Goal: Check status: Check status

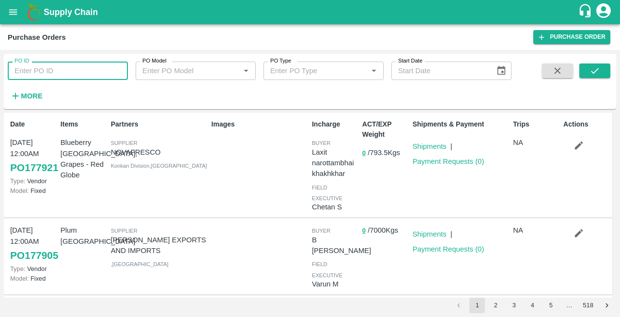
click at [46, 75] on input "PO ID" at bounding box center [68, 70] width 120 height 18
click at [590, 68] on icon "submit" at bounding box center [594, 70] width 11 height 11
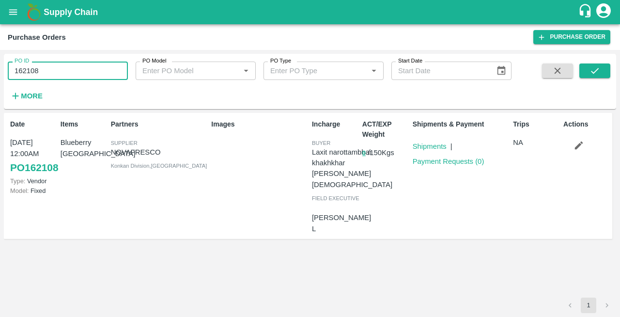
click at [40, 73] on input "162108" at bounding box center [68, 70] width 120 height 18
type input "1"
type input "165506"
click at [599, 74] on icon "submit" at bounding box center [594, 70] width 11 height 11
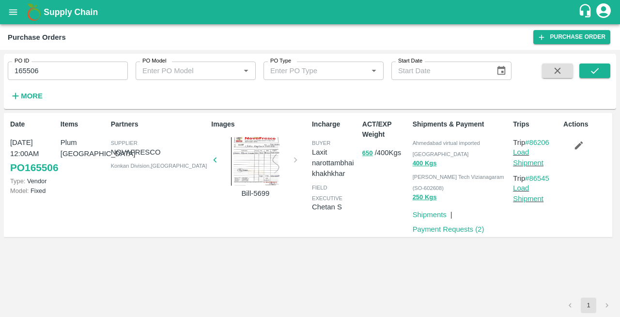
click at [244, 163] on div at bounding box center [255, 161] width 73 height 48
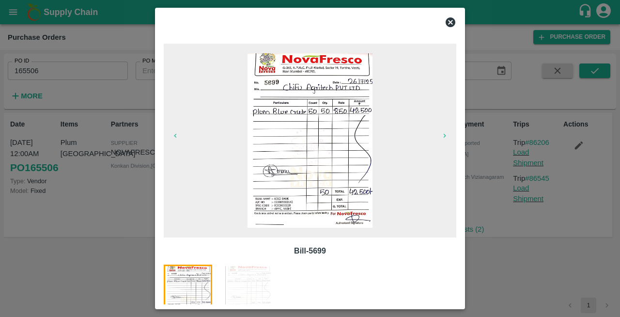
click at [248, 282] on img at bounding box center [248, 288] width 48 height 48
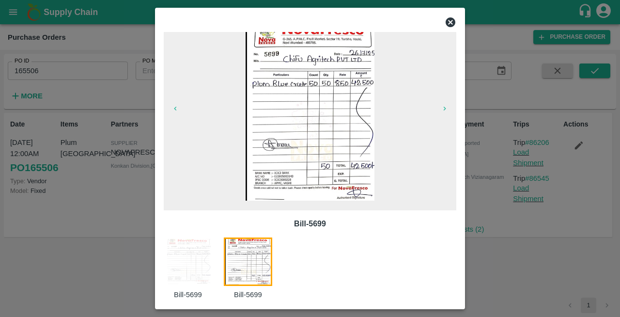
scroll to position [34, 0]
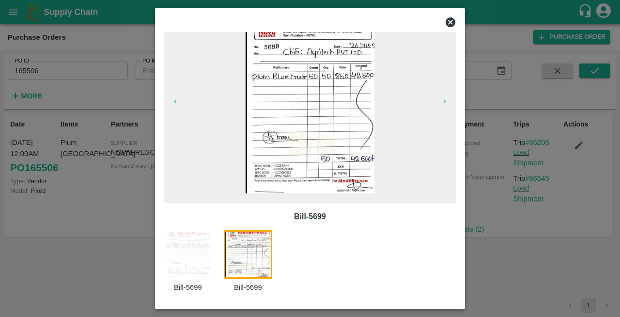
click at [187, 260] on img at bounding box center [188, 254] width 48 height 48
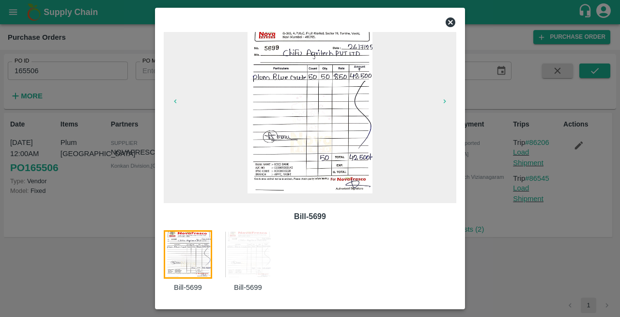
click at [258, 255] on img at bounding box center [248, 254] width 48 height 48
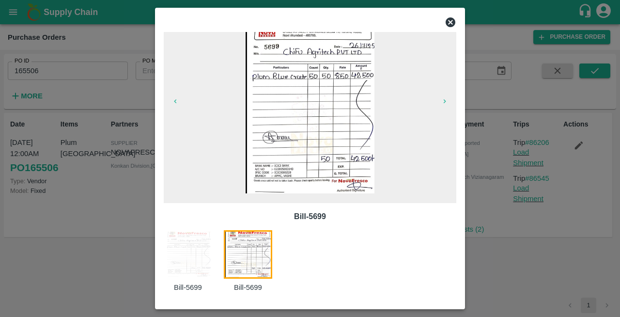
click at [450, 24] on icon at bounding box center [450, 22] width 10 height 10
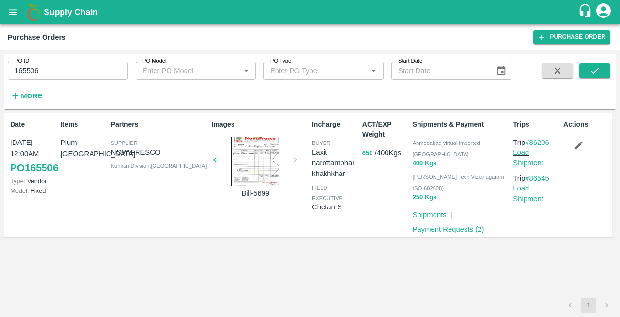
click at [430, 224] on p "Payment Requests ( 2 )" at bounding box center [448, 229] width 72 height 11
click at [430, 225] on link "Payment Requests ( 2 )" at bounding box center [448, 229] width 72 height 8
